Goal: Check status: Check status

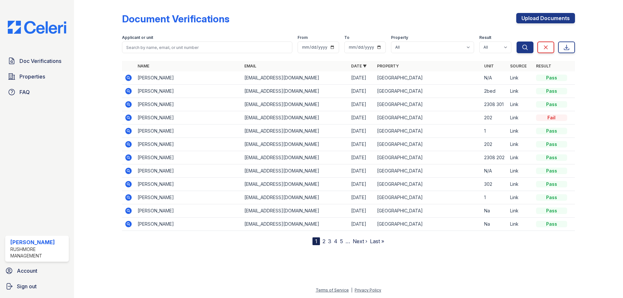
click at [54, 32] on img at bounding box center [37, 27] width 69 height 13
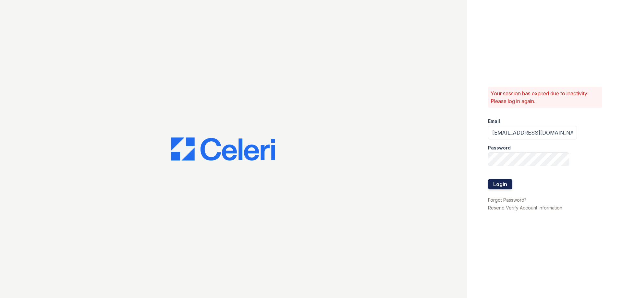
click at [497, 180] on button "Login" at bounding box center [500, 184] width 24 height 10
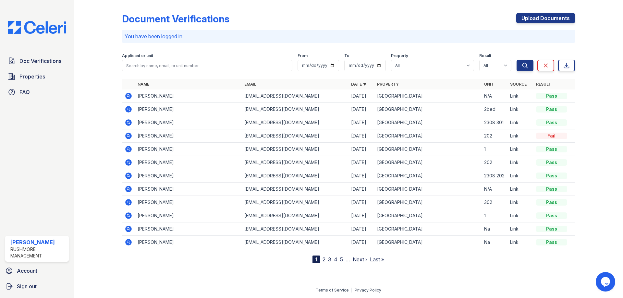
click at [128, 97] on icon at bounding box center [128, 96] width 6 height 6
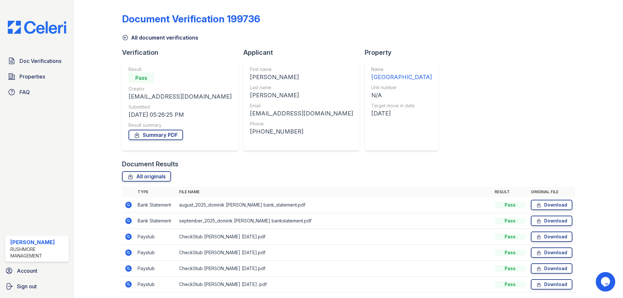
click at [126, 39] on icon at bounding box center [125, 37] width 6 height 6
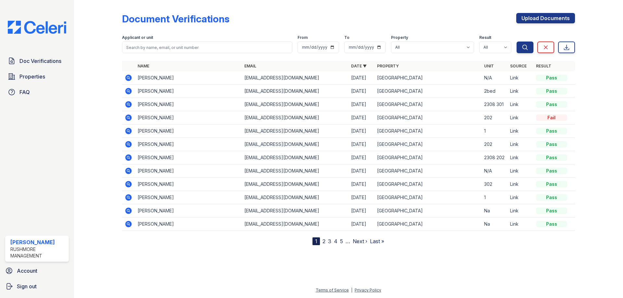
click at [40, 27] on img at bounding box center [37, 27] width 69 height 13
click at [128, 78] on icon at bounding box center [128, 78] width 2 height 2
